Goal: Find specific page/section: Find specific page/section

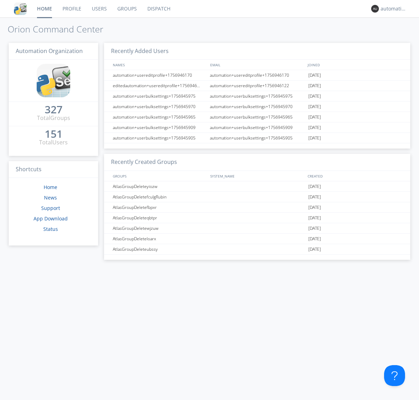
click at [158, 9] on link "Dispatch" at bounding box center [159, 8] width 34 height 17
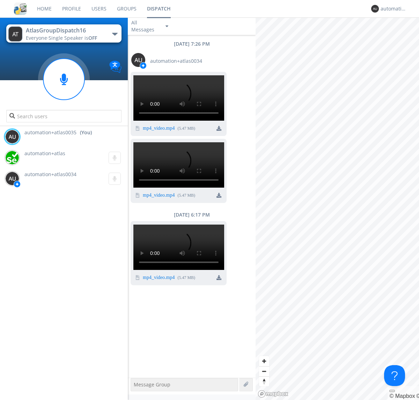
scroll to position [258, 0]
click at [114, 34] on div "button" at bounding box center [115, 34] width 6 height 3
click at [0, 0] on span "AtlasGroupDispatch17" at bounding box center [0, 0] width 0 height 0
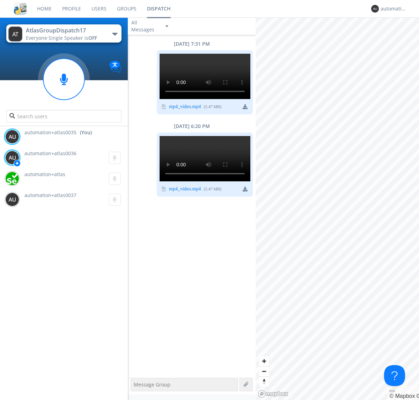
scroll to position [53, 0]
click at [392, 9] on div "automation+atlas0035" at bounding box center [393, 8] width 26 height 7
